Goal: Information Seeking & Learning: Learn about a topic

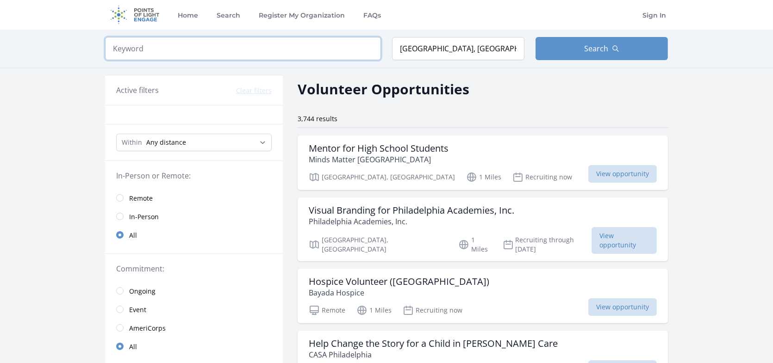
click at [269, 56] on input "search" at bounding box center [243, 48] width 276 height 23
type input "hospice"
click button "submit" at bounding box center [0, 0] width 0 height 0
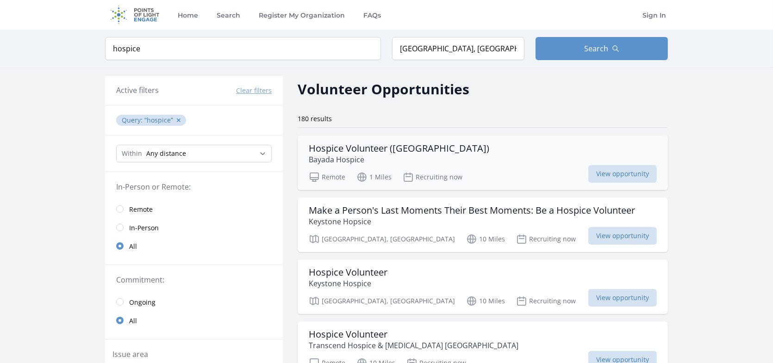
click at [483, 154] on div "Hospice Volunteer (Philadelphia County) Bayada Hospice" at bounding box center [483, 154] width 348 height 22
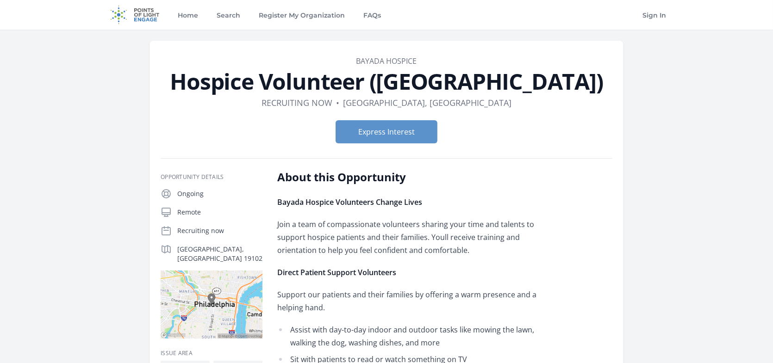
click at [356, 56] on link "Bayada Hospice" at bounding box center [386, 61] width 61 height 10
